Goal: Task Accomplishment & Management: Manage account settings

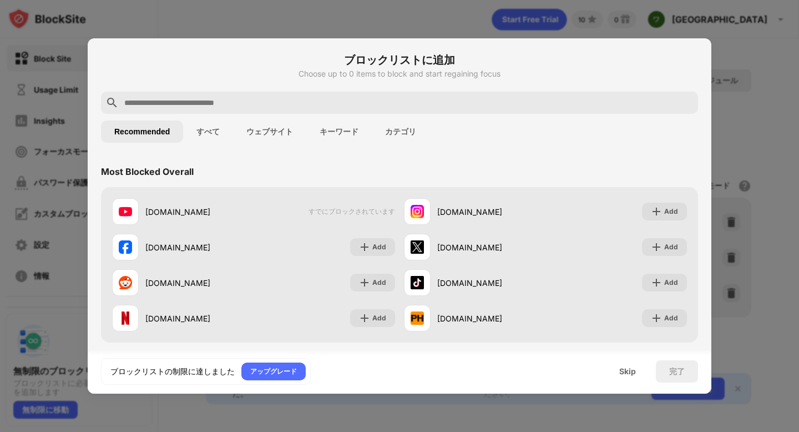
click at [777, 118] on div at bounding box center [399, 216] width 799 height 432
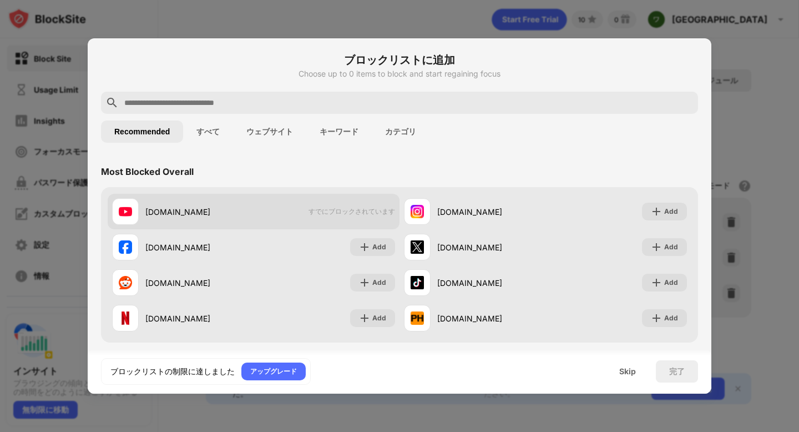
scroll to position [29, 0]
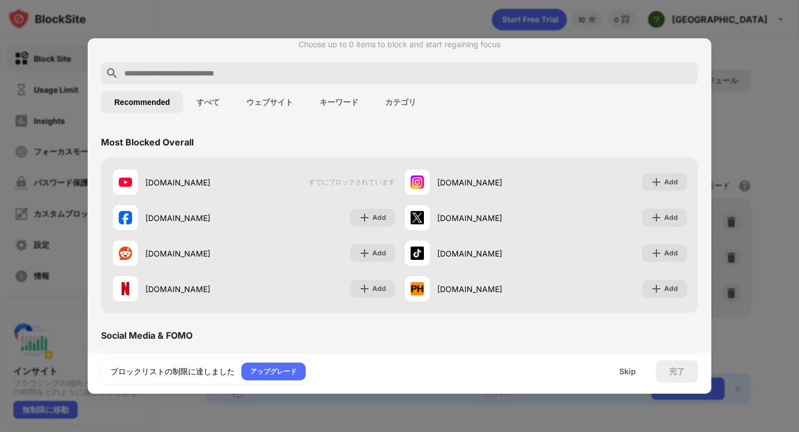
click at [205, 97] on button "すべて" at bounding box center [208, 102] width 50 height 22
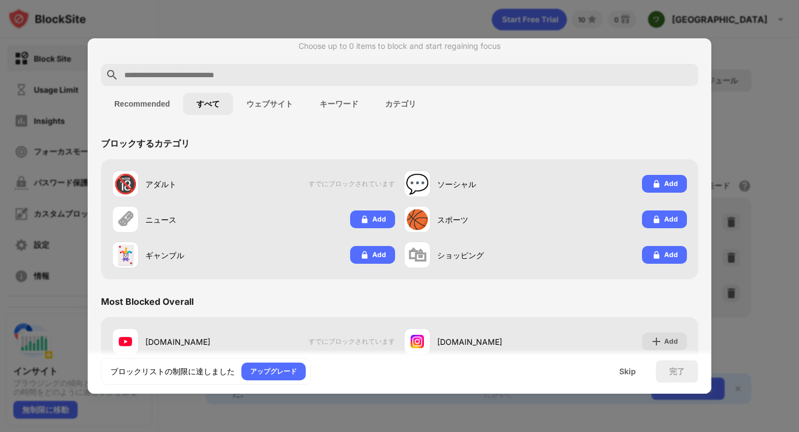
scroll to position [0, 0]
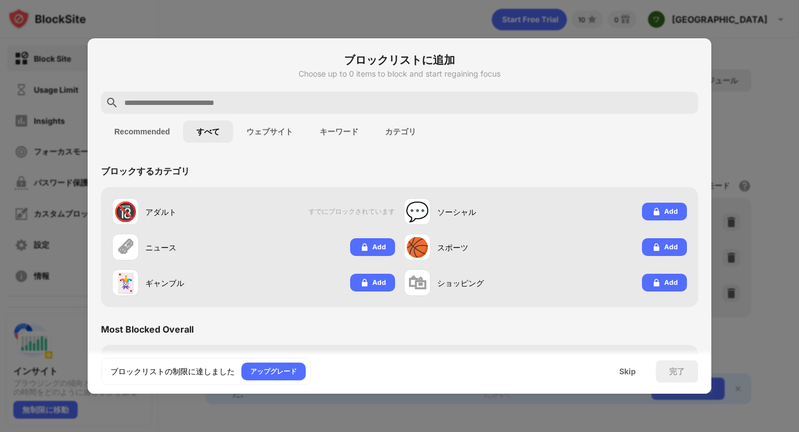
click at [143, 125] on button "Recommended" at bounding box center [142, 131] width 82 height 22
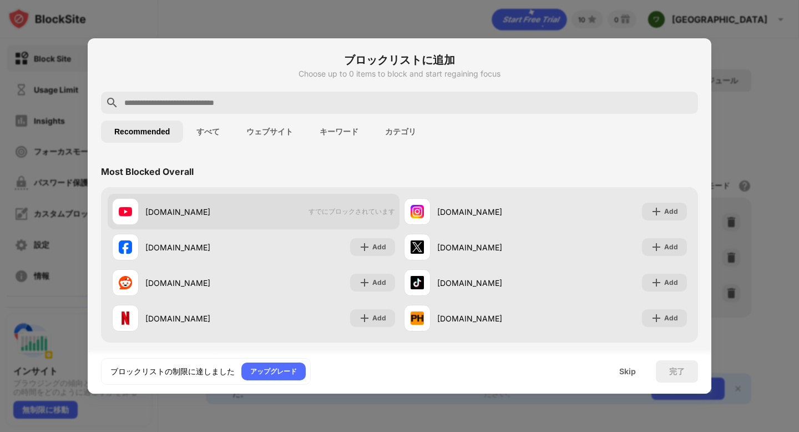
click at [374, 210] on span "すでにブロックされています" at bounding box center [352, 211] width 87 height 9
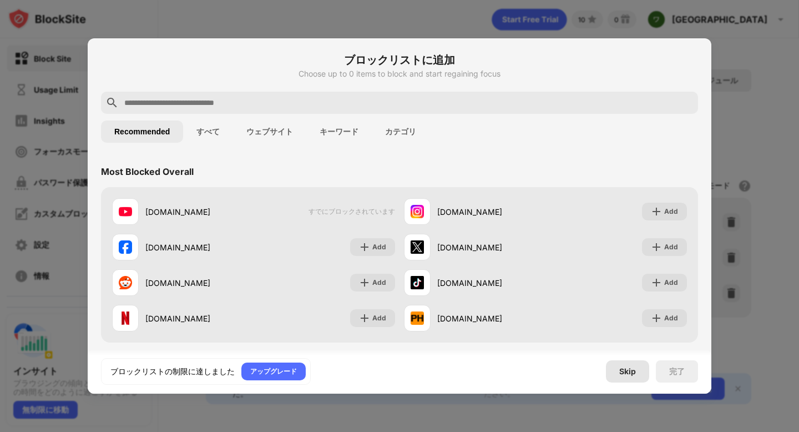
click at [628, 370] on div "Skip" at bounding box center [628, 371] width 17 height 9
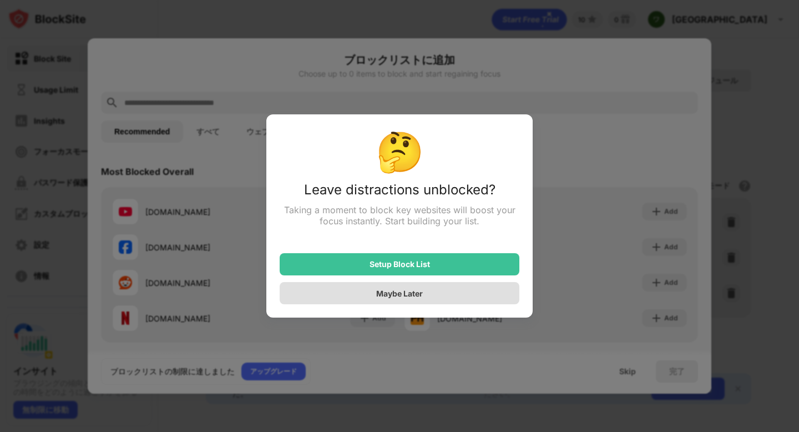
click at [444, 295] on div "Maybe Later" at bounding box center [400, 293] width 240 height 22
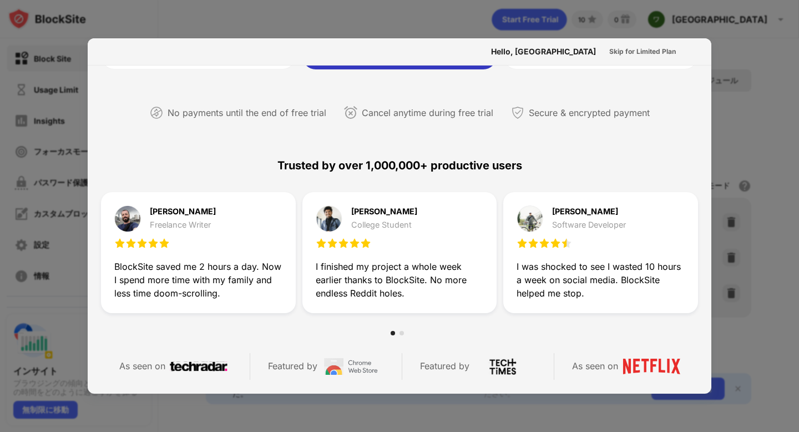
scroll to position [542, 0]
